Goal: Task Accomplishment & Management: Manage account settings

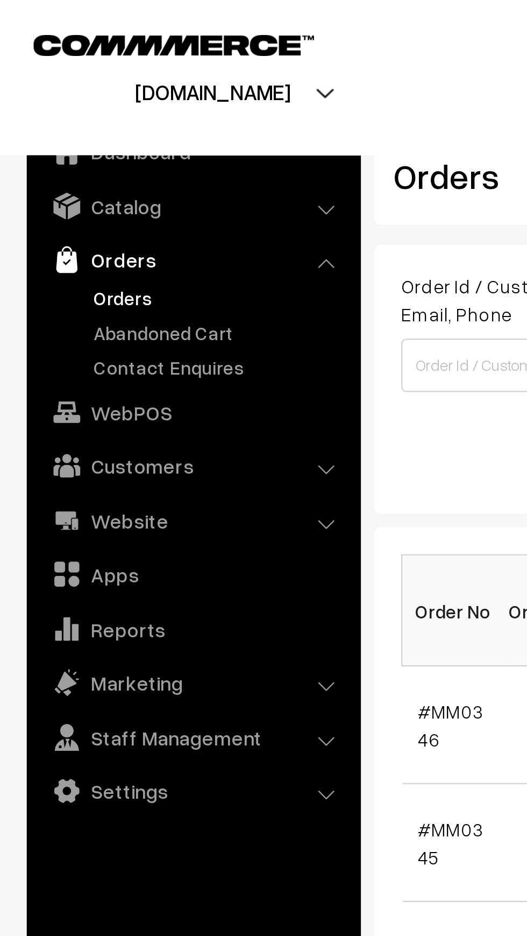
click at [68, 121] on link "Orders" at bounding box center [88, 119] width 107 height 11
click at [88, 136] on link "Abandoned Cart" at bounding box center [88, 133] width 107 height 11
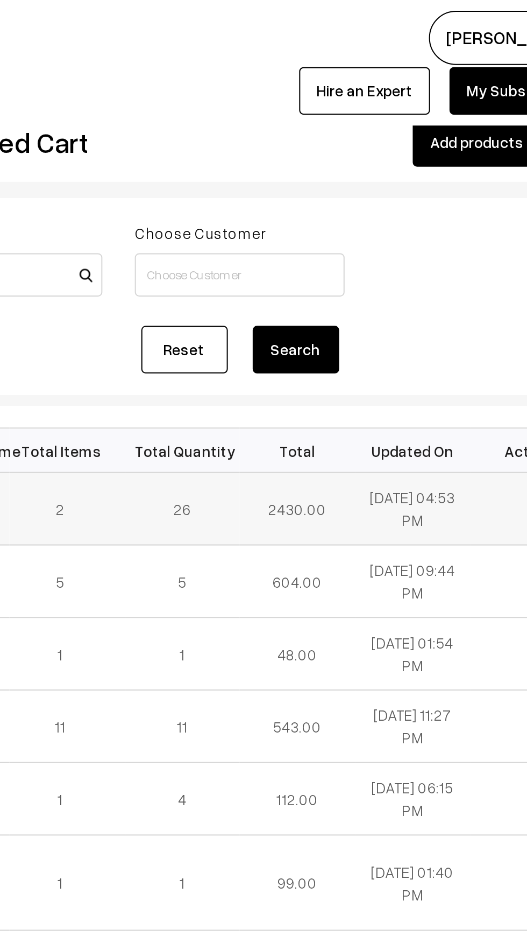
click at [372, 251] on td "2430.00" at bounding box center [363, 253] width 58 height 36
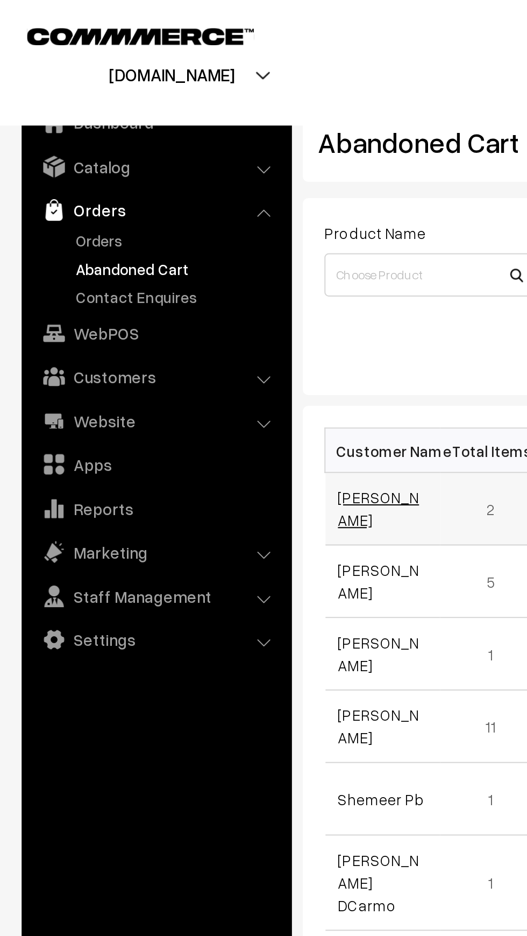
click at [174, 257] on link "Tejashree Patil" at bounding box center [188, 253] width 40 height 20
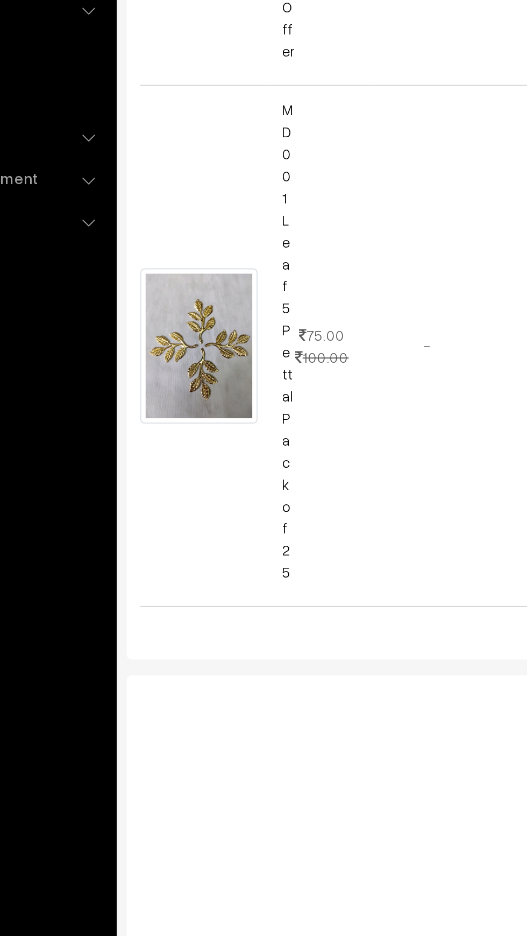
scroll to position [514, 0]
